Goal: Transaction & Acquisition: Purchase product/service

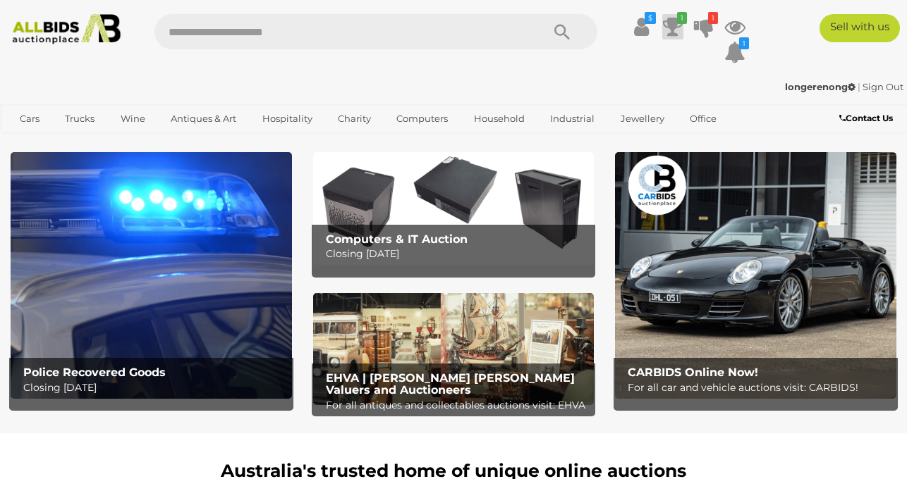
click at [673, 23] on icon at bounding box center [673, 26] width 20 height 25
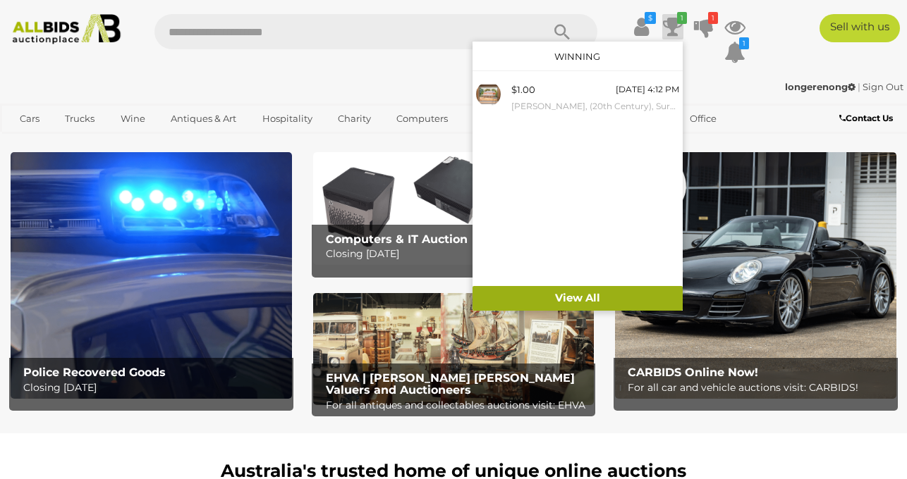
click at [584, 295] on link "View All" at bounding box center [577, 298] width 210 height 25
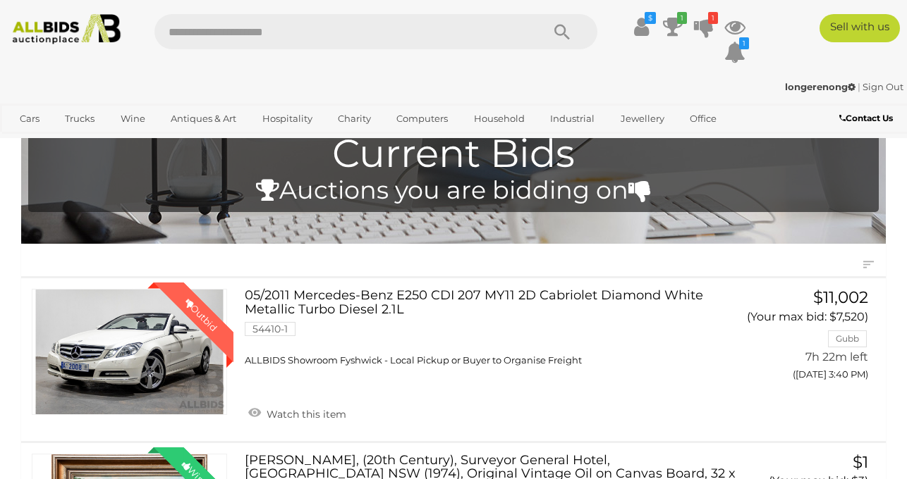
scroll to position [17, 0]
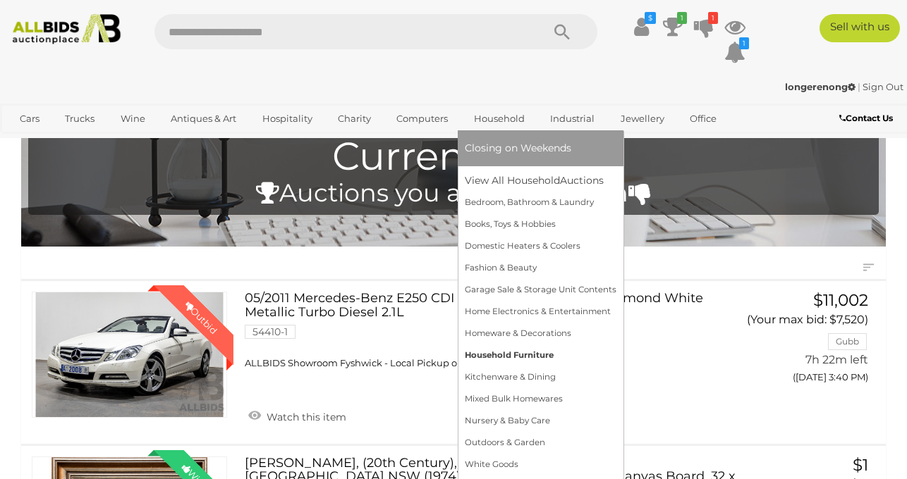
click at [483, 354] on link "Household Furniture" at bounding box center [541, 356] width 152 height 22
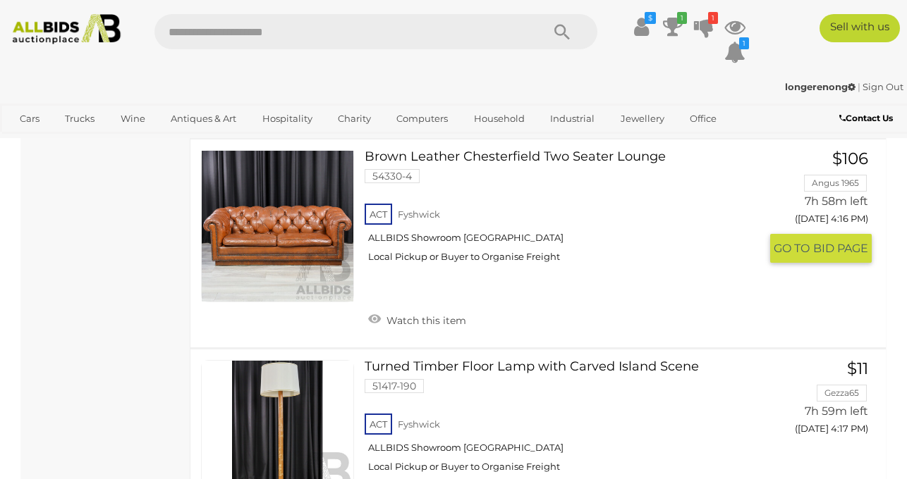
scroll to position [1840, 0]
click at [264, 216] on link at bounding box center [277, 227] width 153 height 153
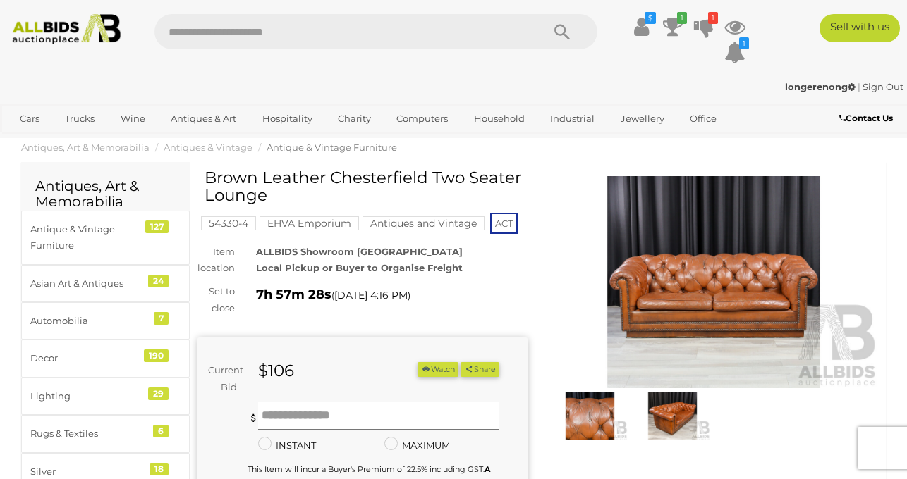
click at [684, 288] on img at bounding box center [714, 282] width 330 height 213
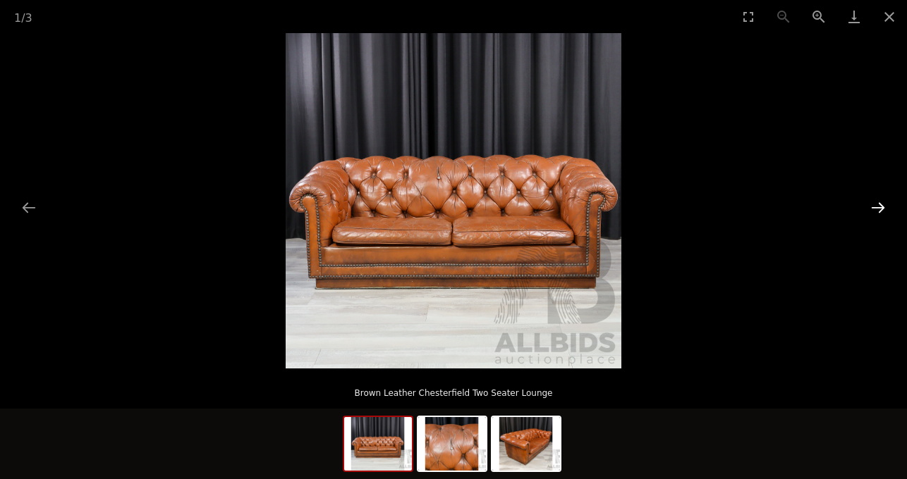
click at [880, 208] on button "Next slide" at bounding box center [878, 208] width 30 height 28
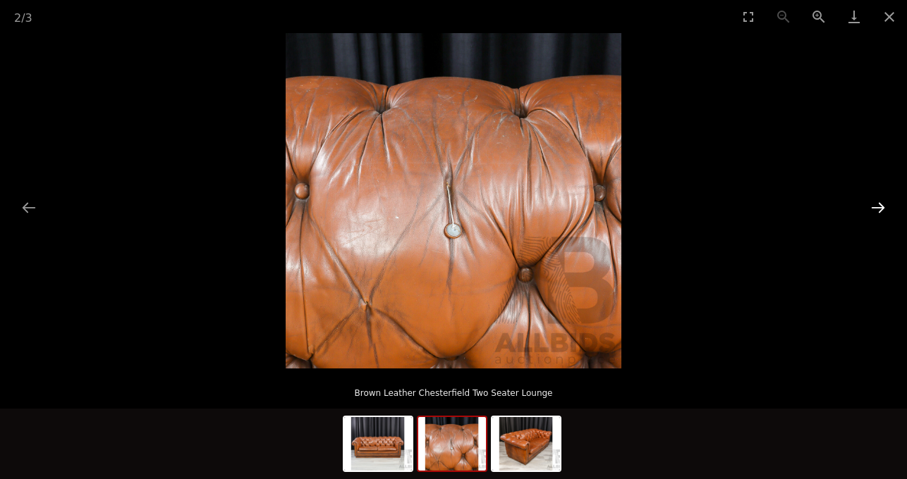
click at [880, 208] on button "Next slide" at bounding box center [878, 208] width 30 height 28
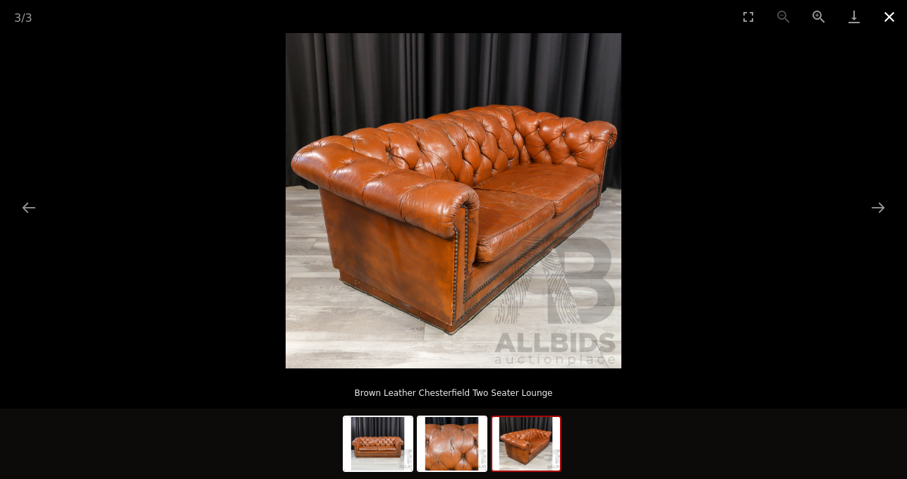
click at [893, 11] on button "Close gallery" at bounding box center [889, 16] width 35 height 33
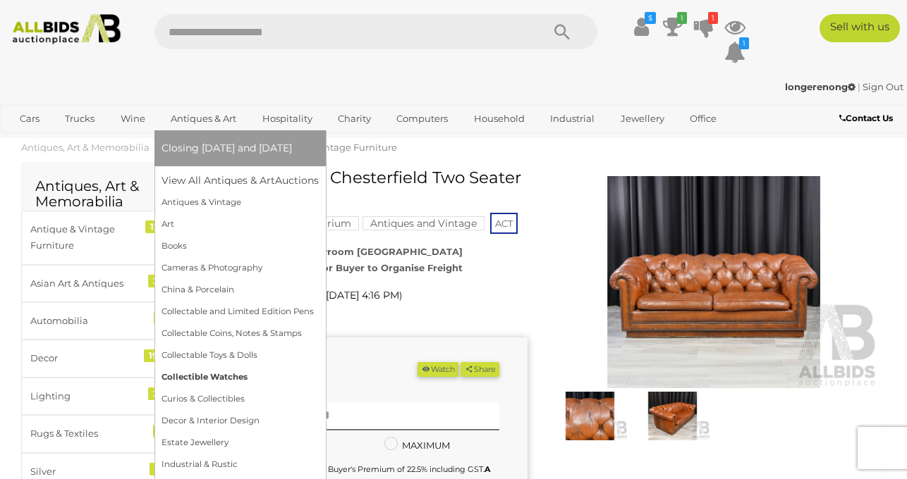
click at [211, 378] on link "Collectible Watches" at bounding box center [239, 378] width 157 height 22
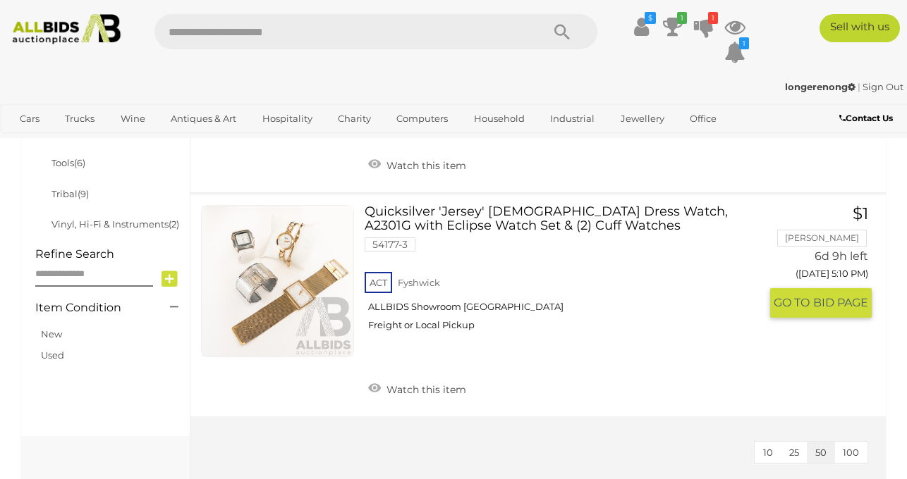
scroll to position [934, 0]
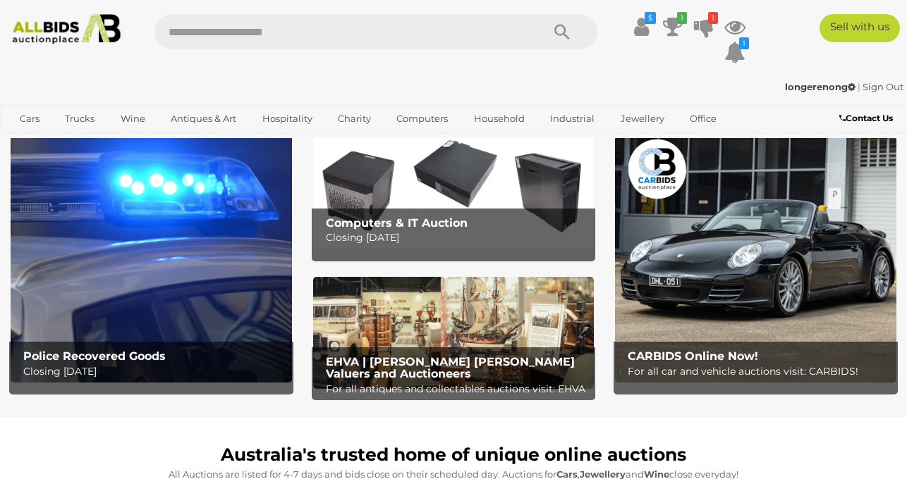
scroll to position [1, 0]
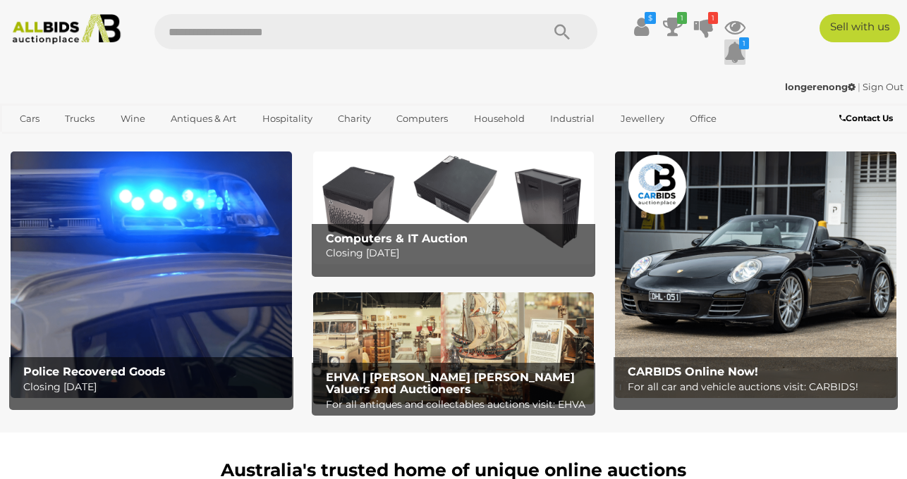
click at [733, 49] on icon at bounding box center [734, 51] width 21 height 25
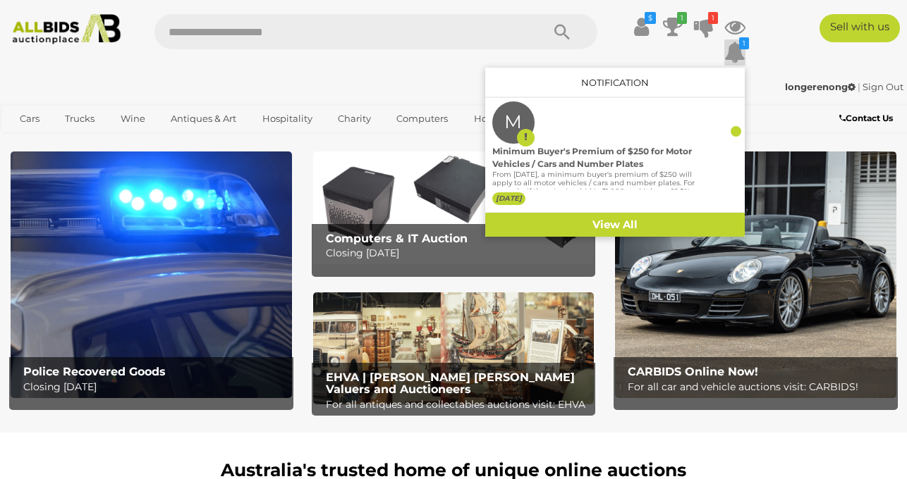
click at [733, 49] on icon at bounding box center [734, 51] width 21 height 25
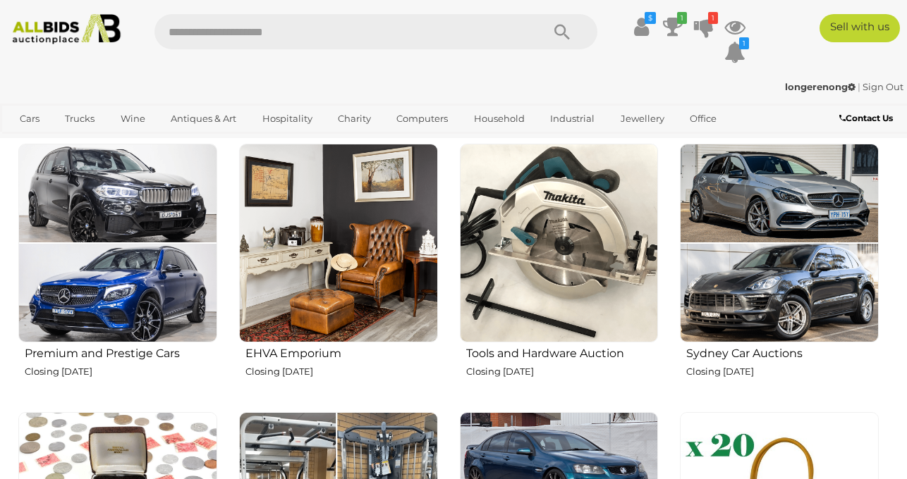
scroll to position [460, 0]
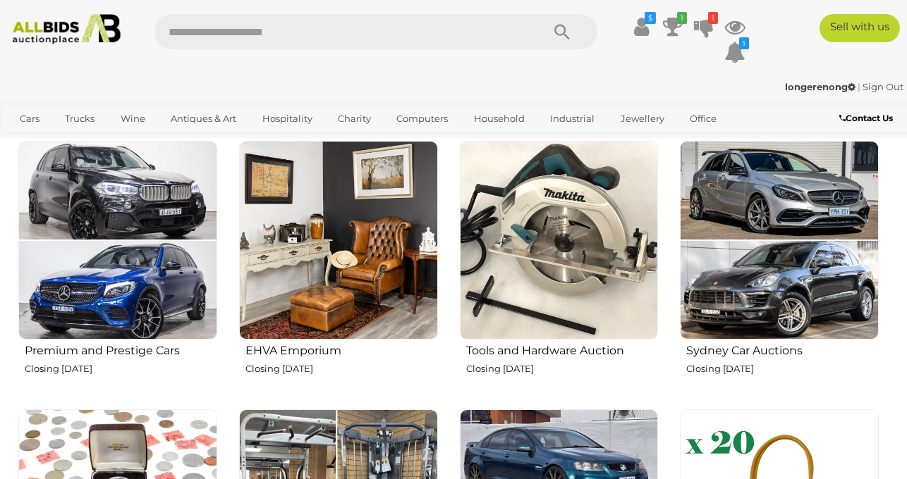
click at [319, 256] on img at bounding box center [338, 240] width 199 height 199
